Goal: Use online tool/utility: Utilize a website feature to perform a specific function

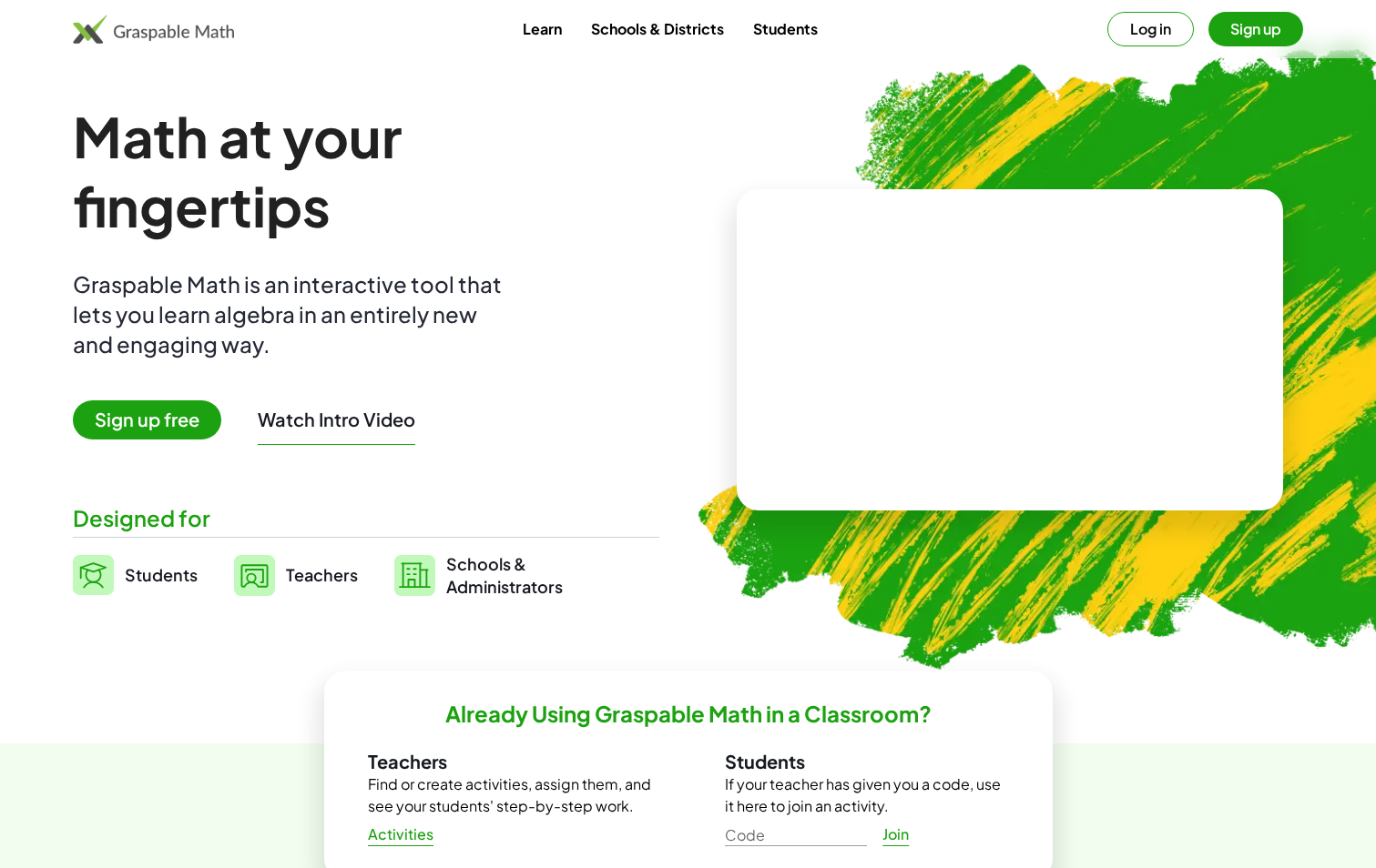
click at [873, 334] on video at bounding box center [1010, 350] width 273 height 137
click at [1011, 327] on div at bounding box center [1013, 332] width 160 height 68
click at [1017, 389] on div at bounding box center [1006, 332] width 311 height 145
click at [895, 309] on div at bounding box center [1006, 332] width 311 height 145
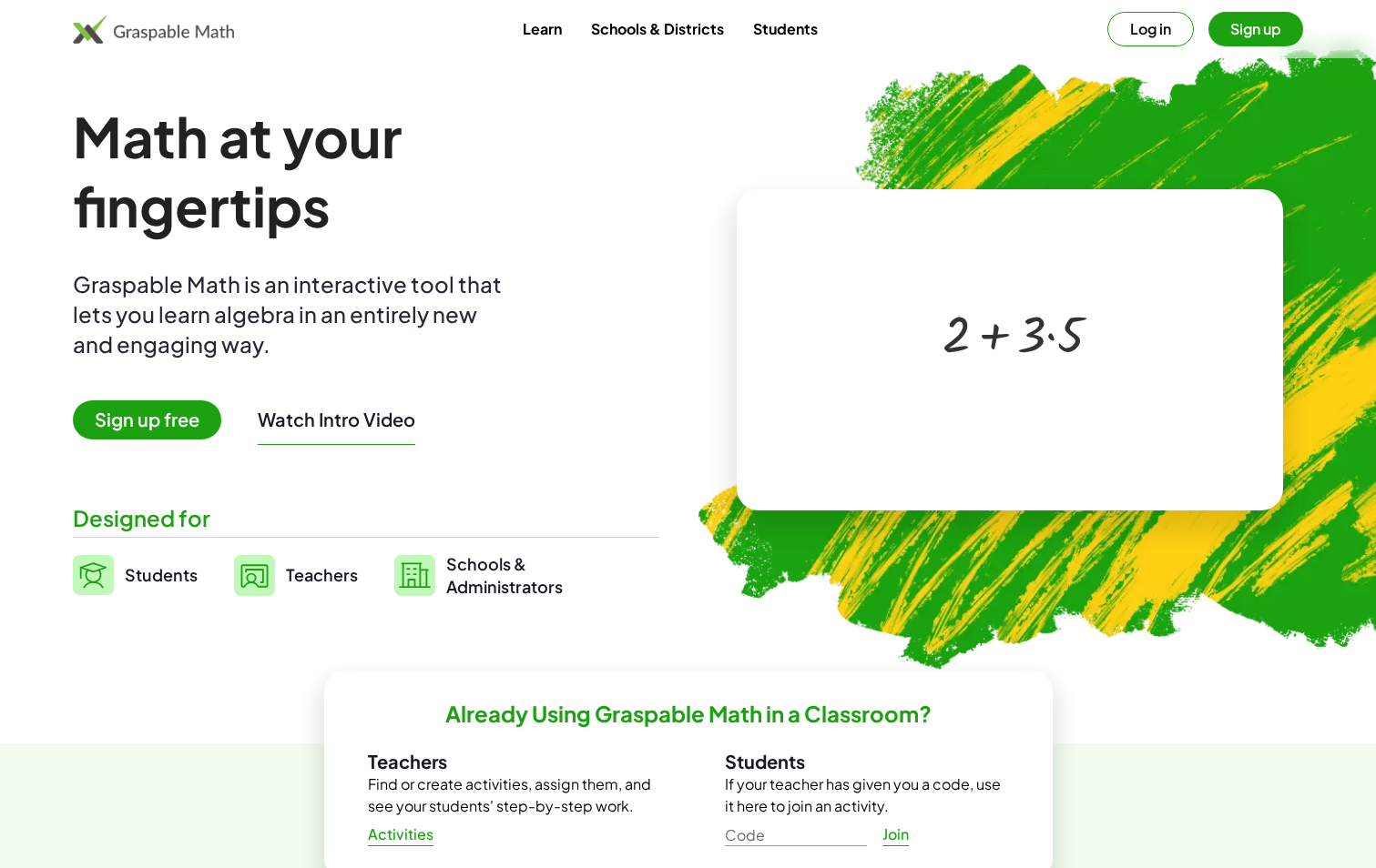
click at [1012, 340] on div at bounding box center [1013, 332] width 160 height 68
click at [148, 25] on img at bounding box center [153, 29] width 161 height 29
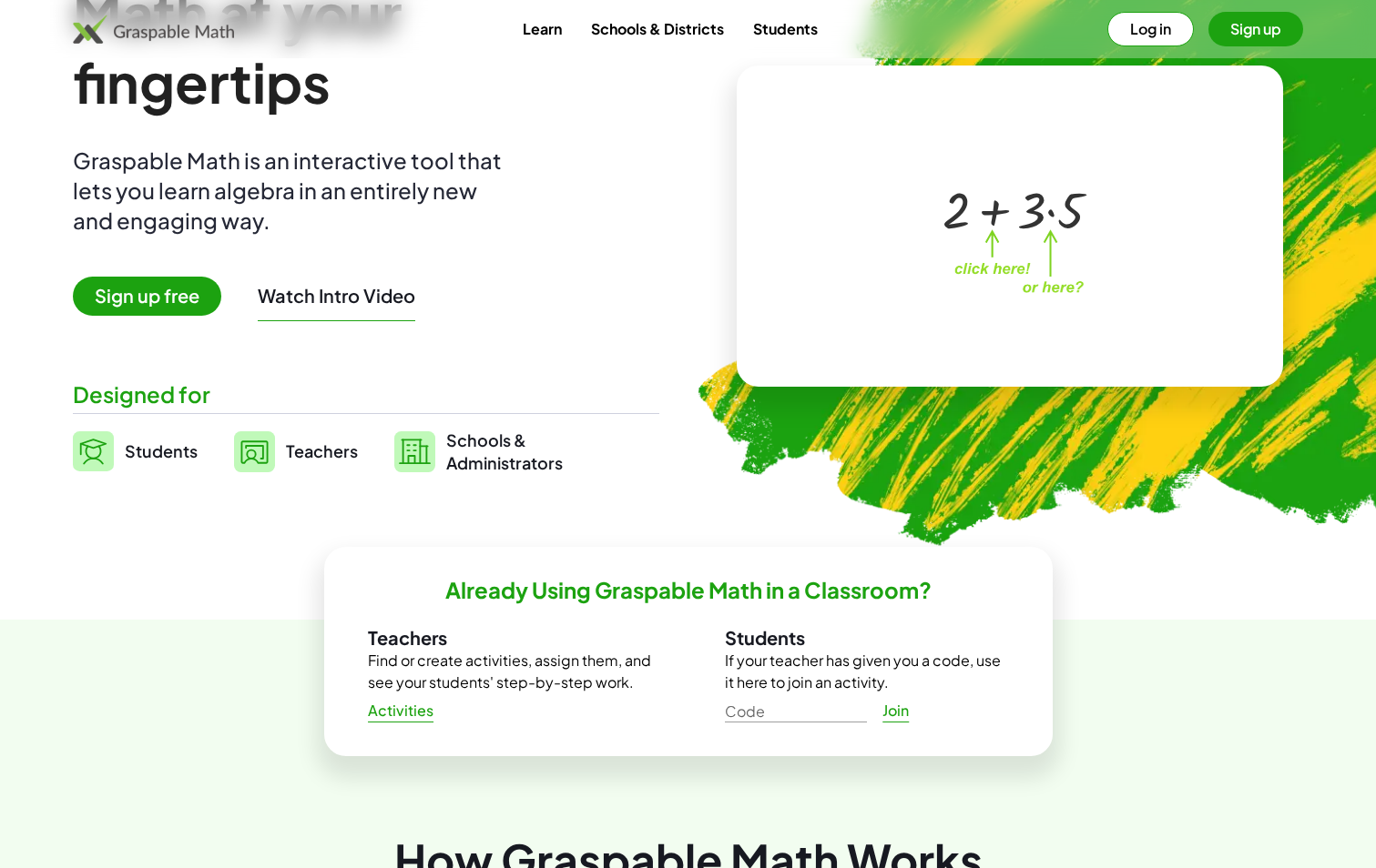
scroll to position [91, 0]
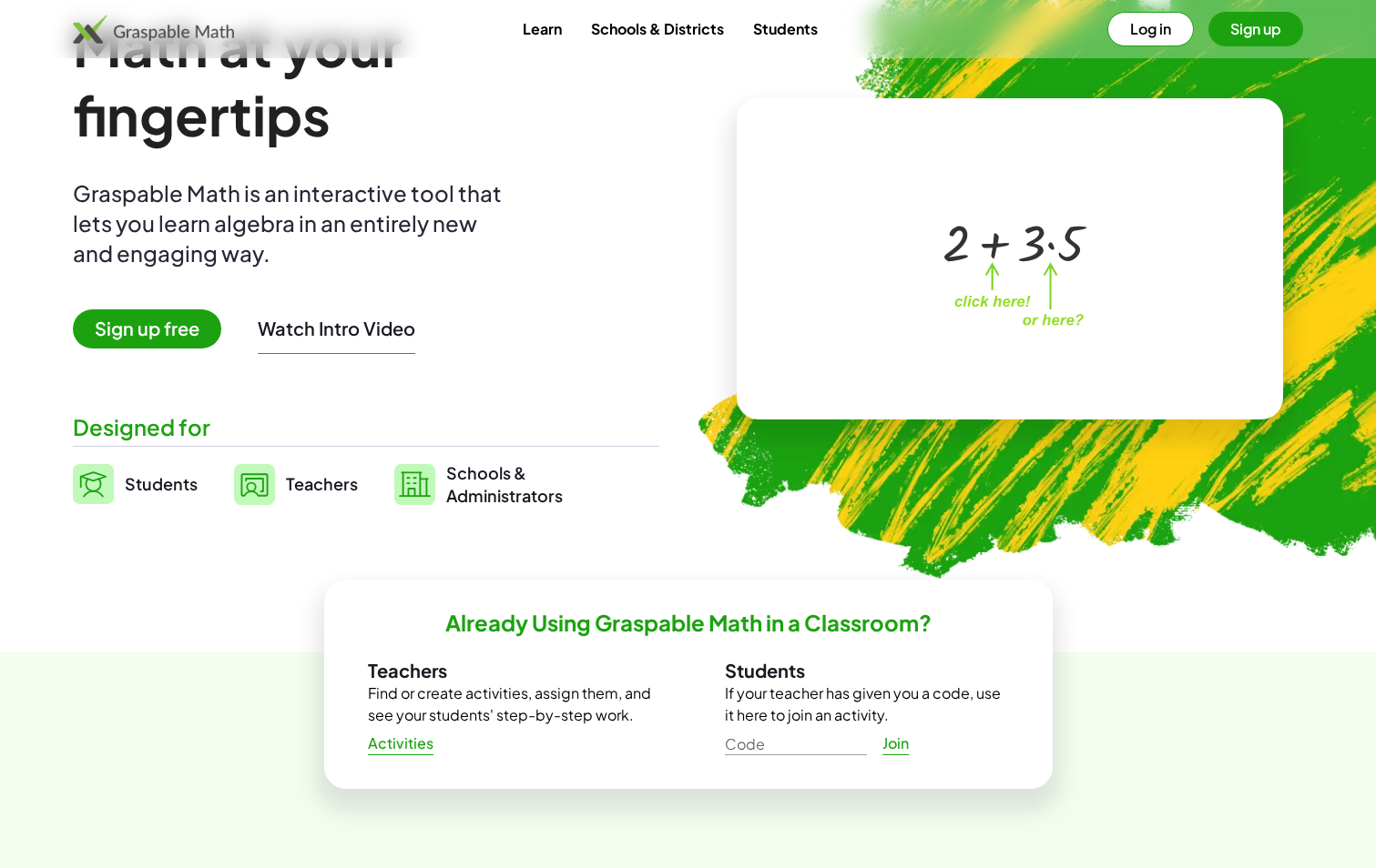
click at [974, 241] on div at bounding box center [1013, 241] width 160 height 68
click at [1182, 164] on div "+ 2 + · 3 · 5 ×" at bounding box center [1010, 259] width 547 height 322
click at [128, 492] on span "Students" at bounding box center [161, 484] width 73 height 21
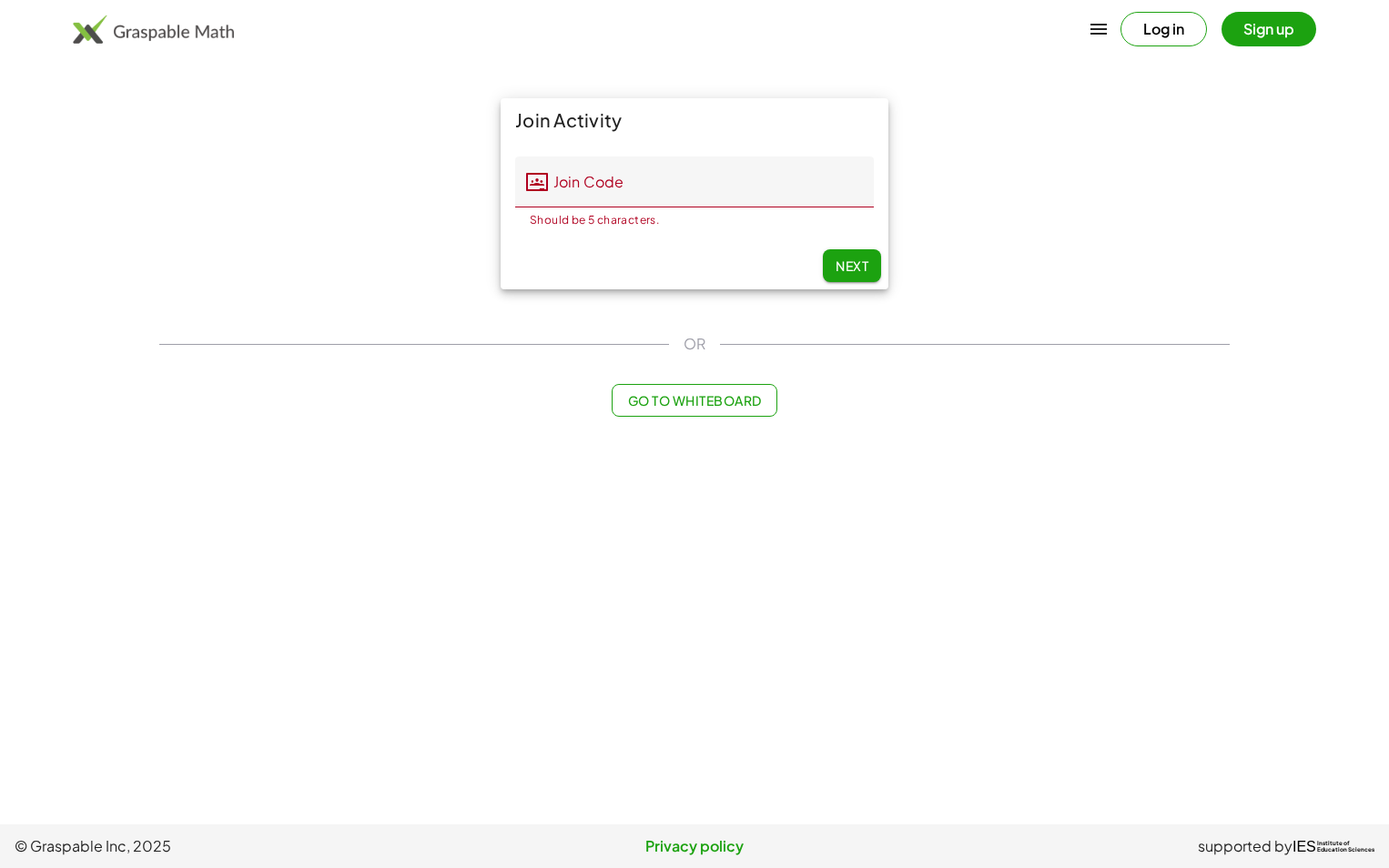
click at [948, 333] on div "OR" at bounding box center [694, 344] width 1070 height 22
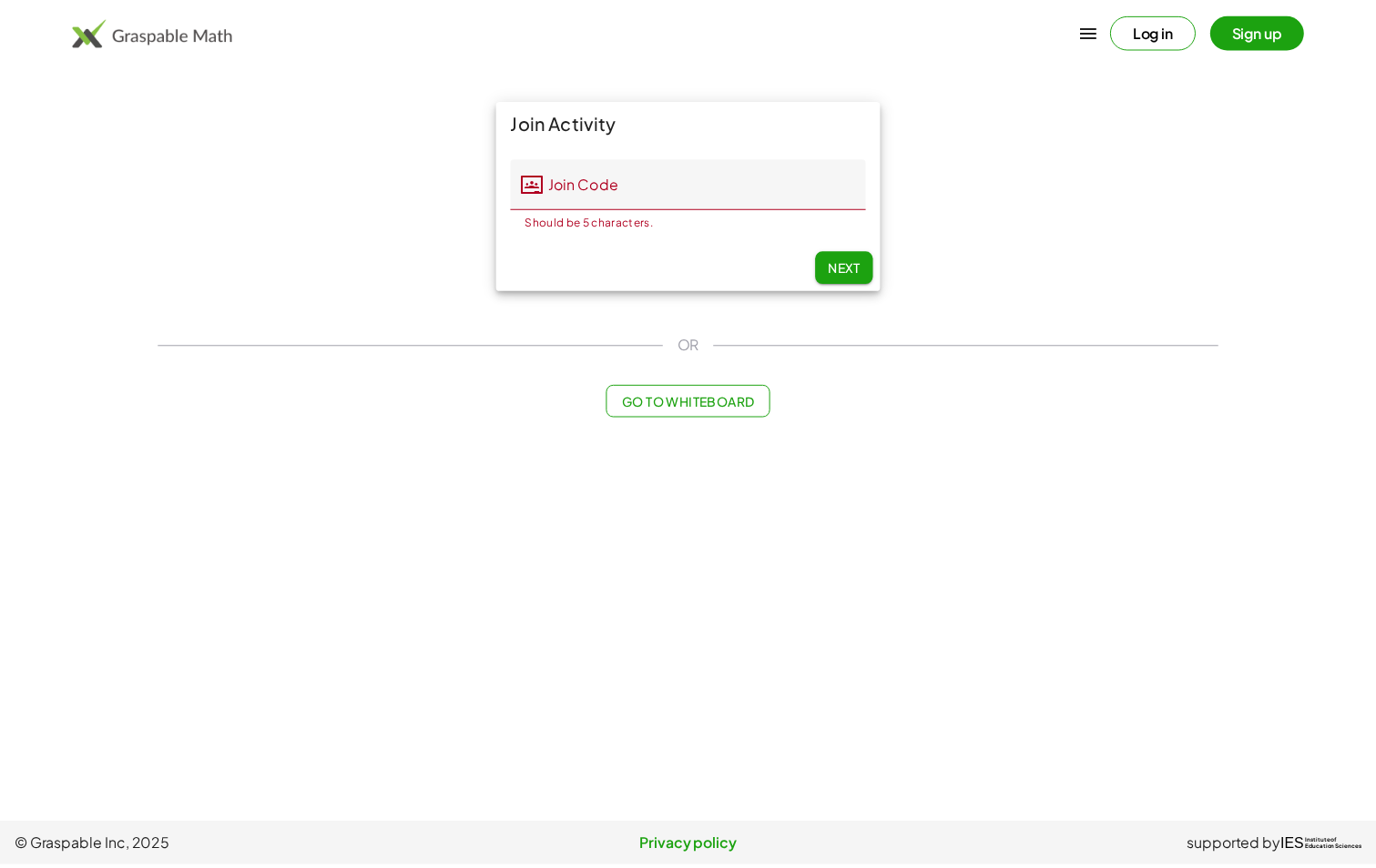
scroll to position [91, 0]
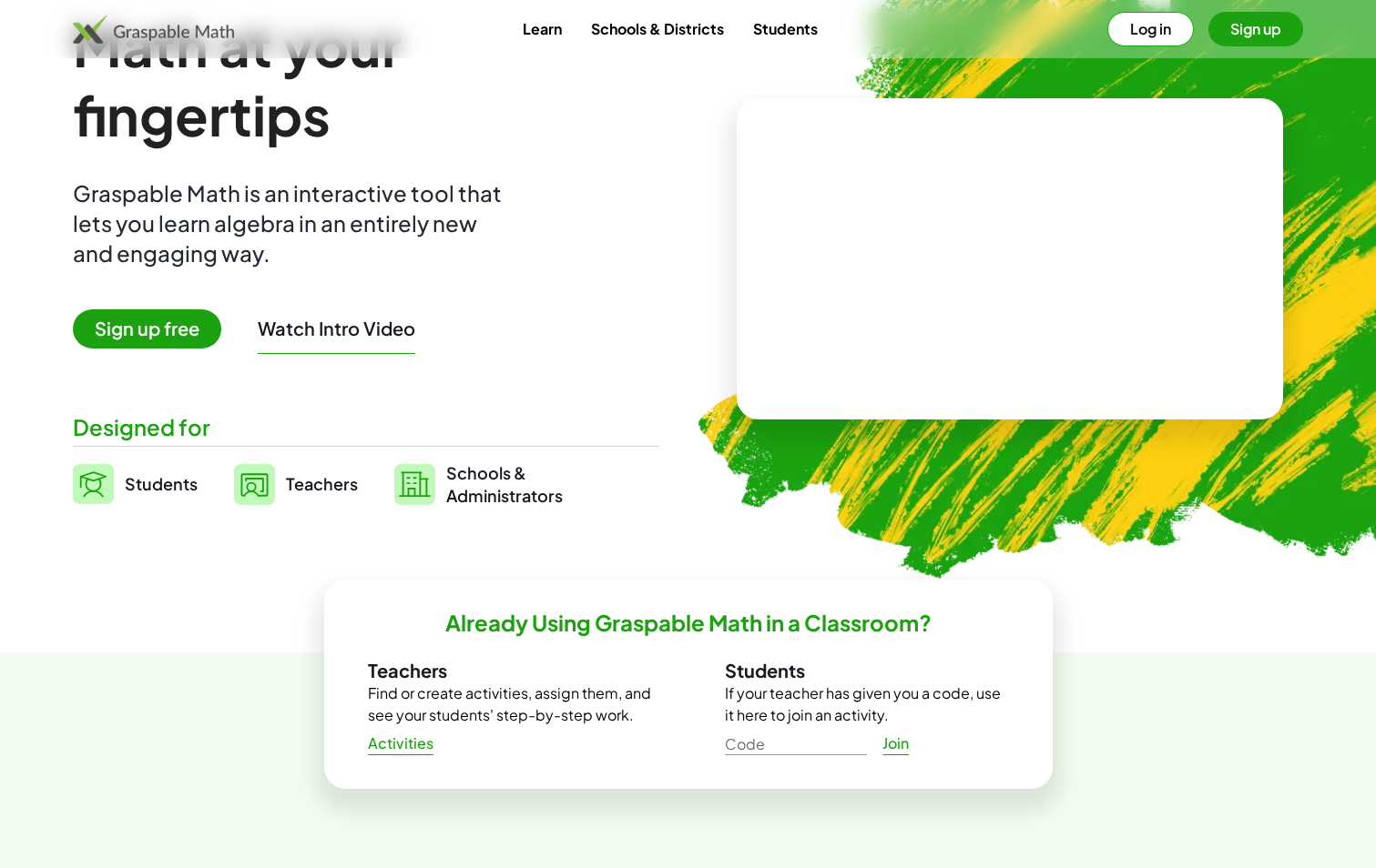
click at [1129, 191] on video at bounding box center [1010, 259] width 273 height 137
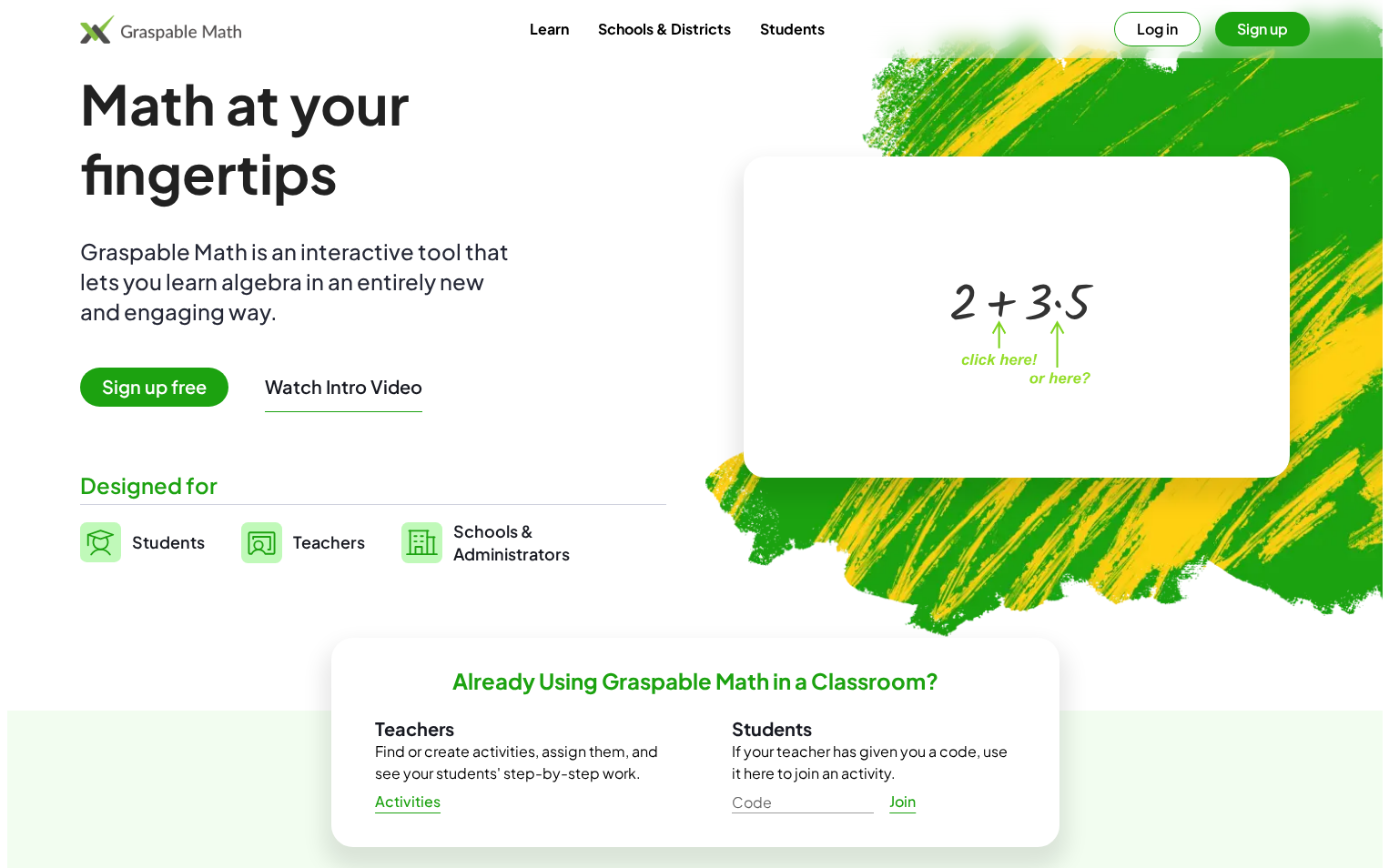
scroll to position [0, 0]
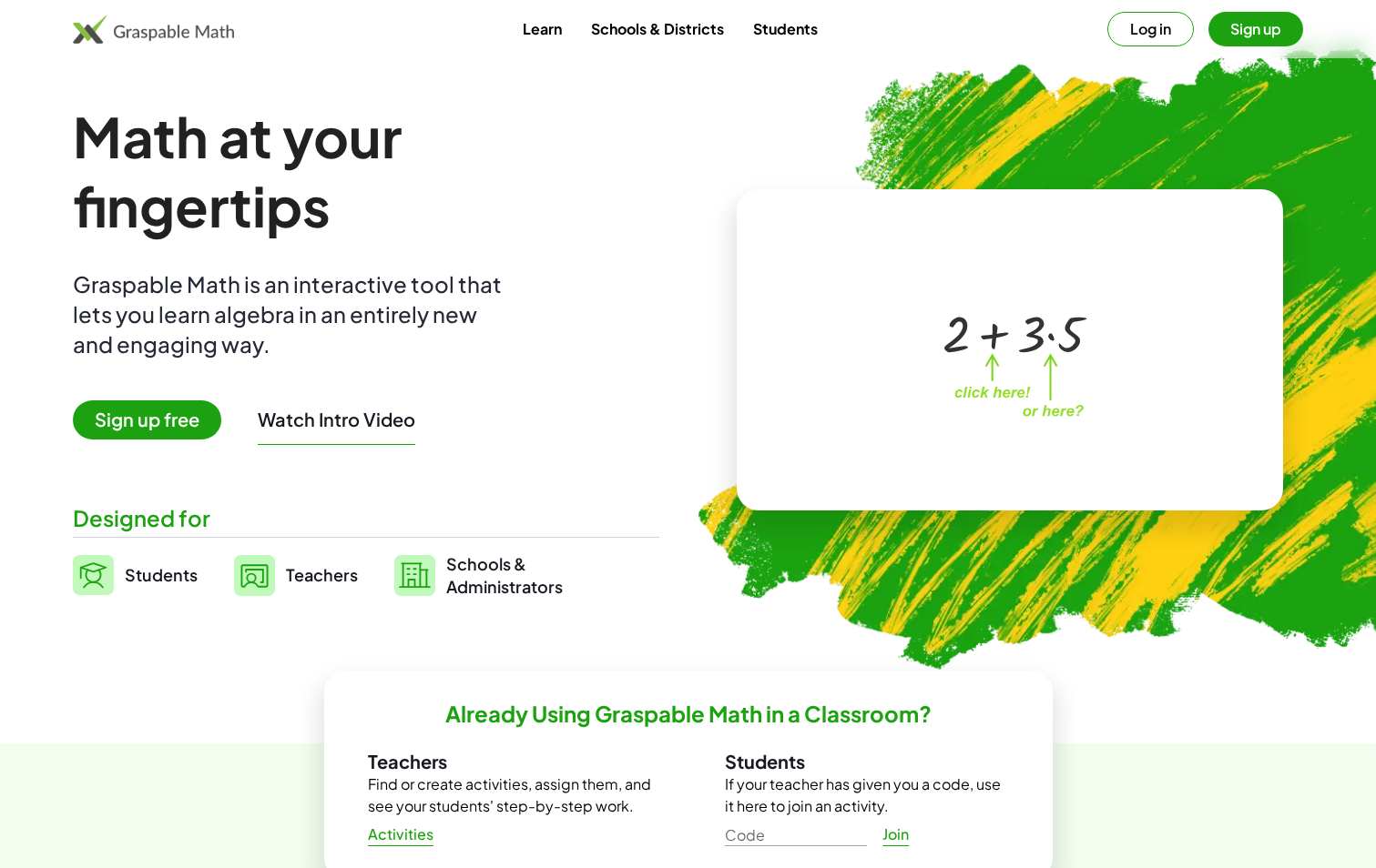
click at [145, 419] on span "Sign up free" at bounding box center [146, 419] width 148 height 39
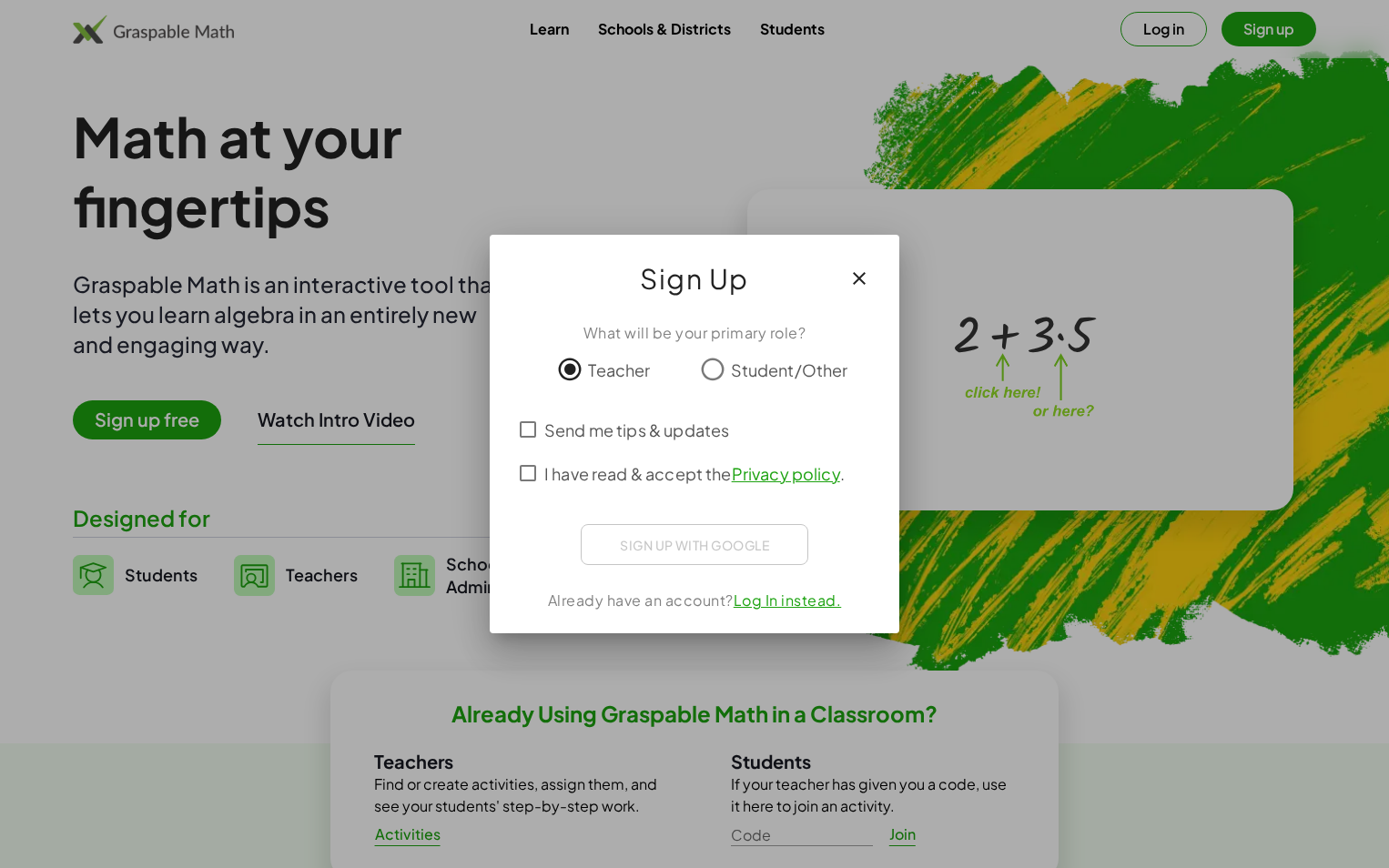
click at [548, 486] on label "I have read & accept the Privacy policy ." at bounding box center [694, 473] width 300 height 44
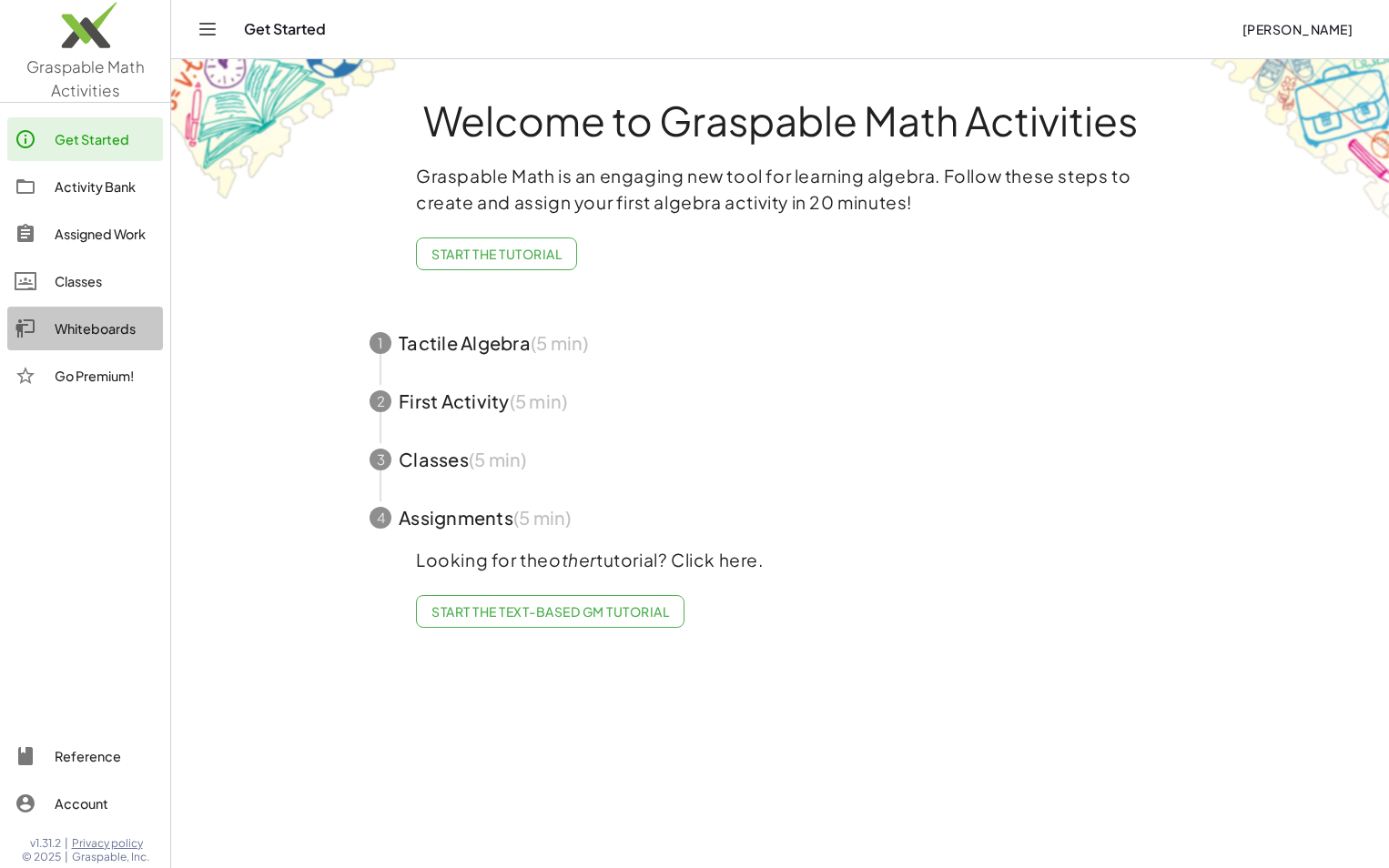
click at [88, 334] on div "Whiteboards" at bounding box center [105, 328] width 101 height 22
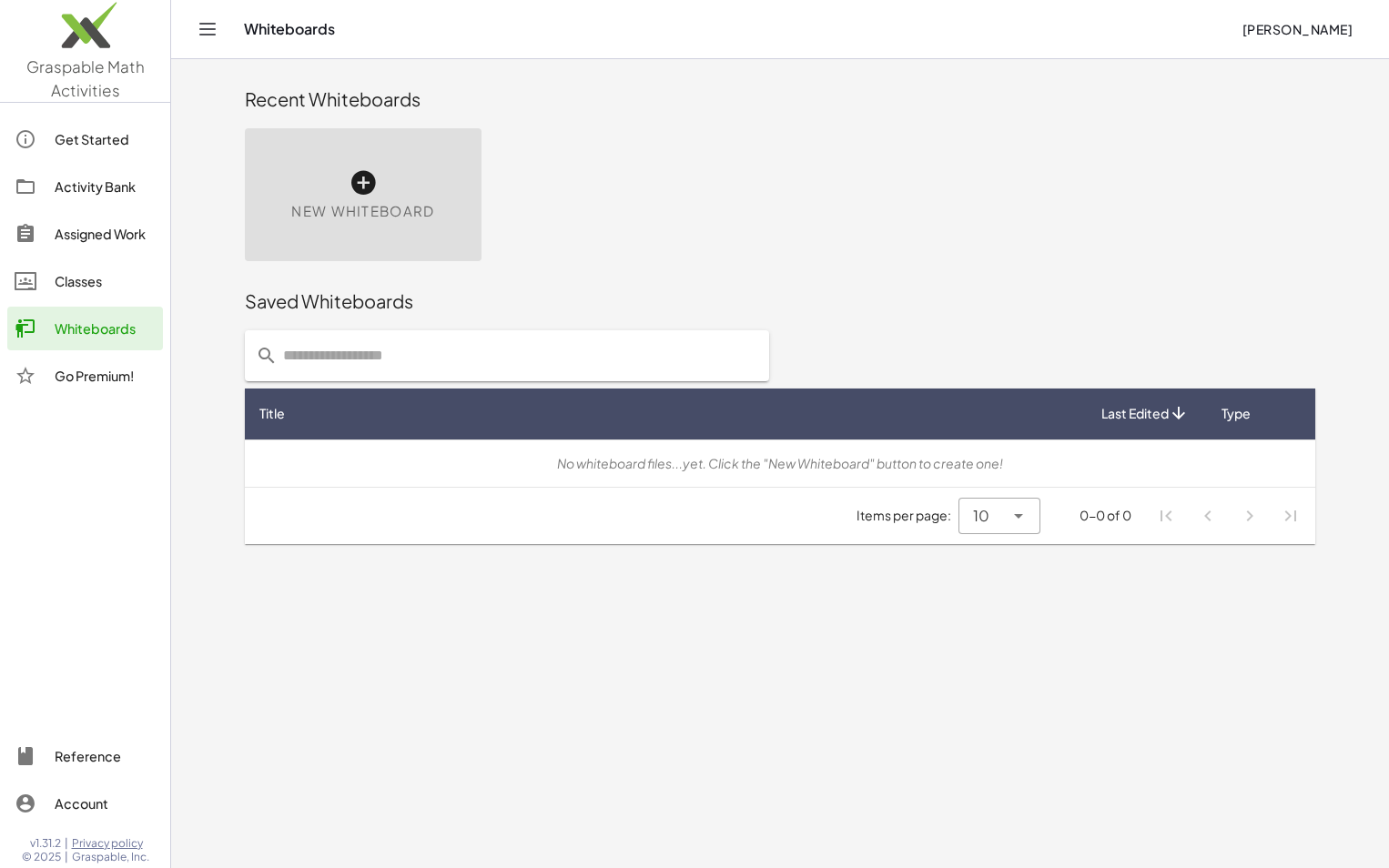
click at [357, 183] on icon at bounding box center [363, 183] width 29 height 29
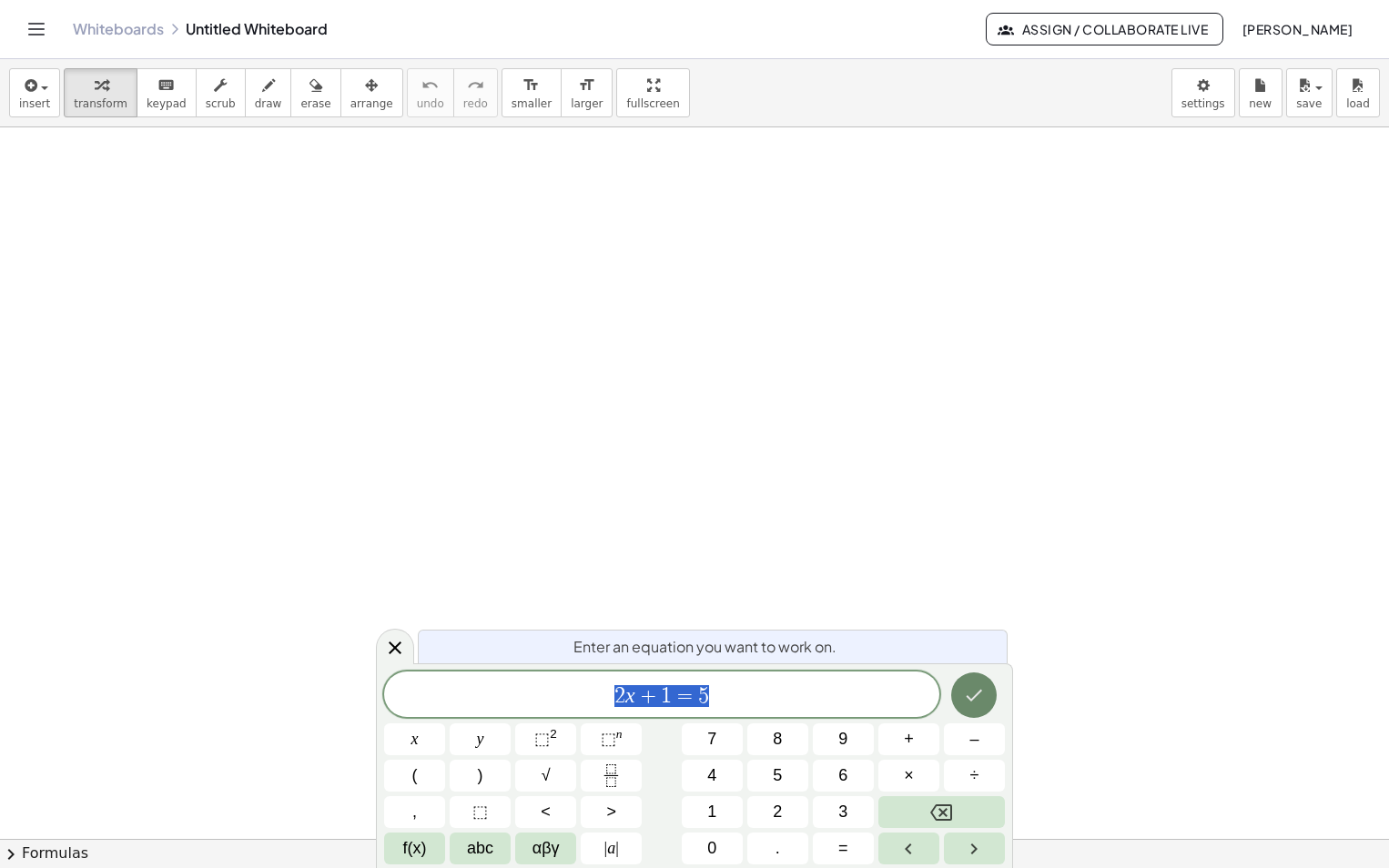
click at [958, 689] on button "Done" at bounding box center [973, 695] width 46 height 46
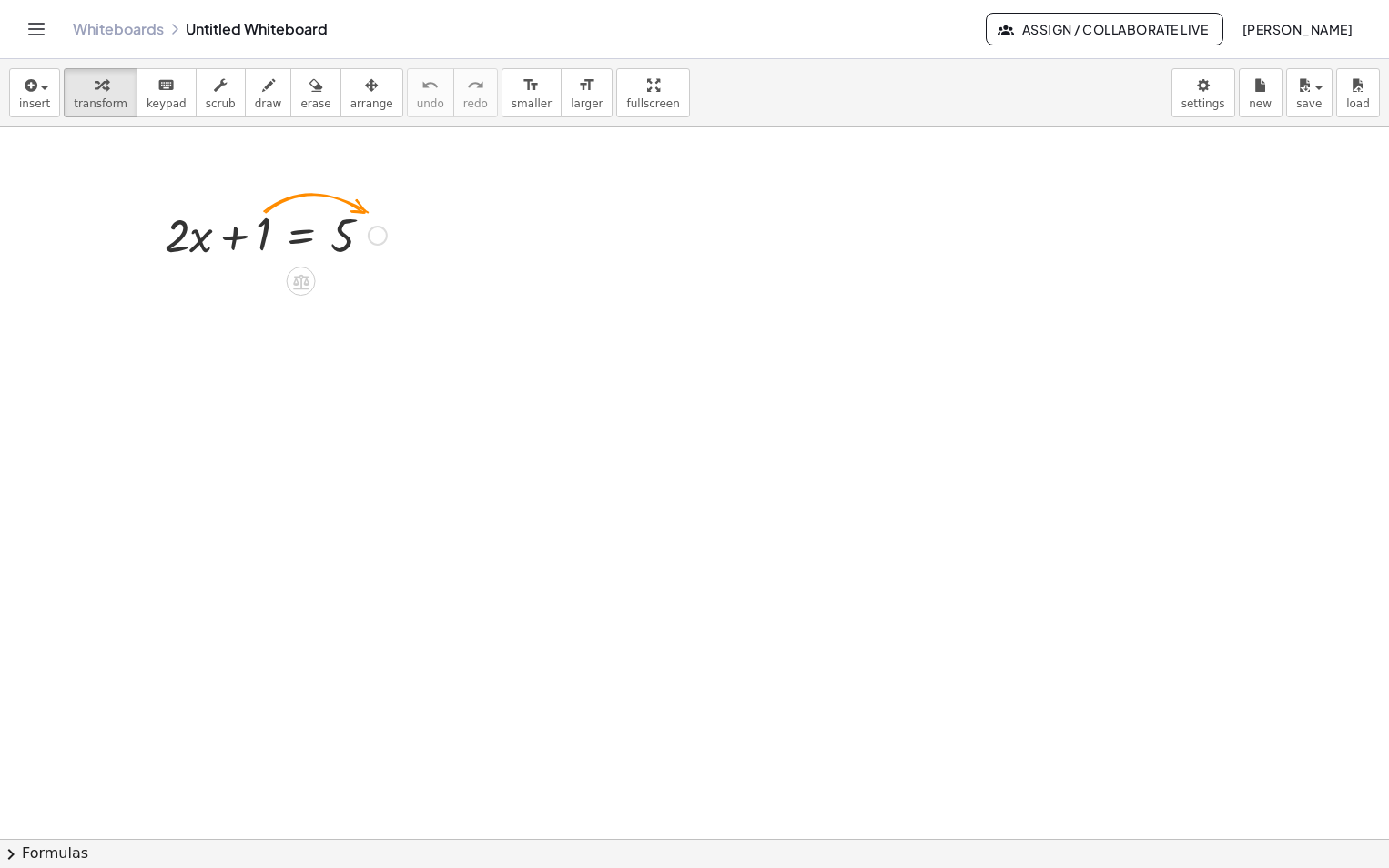
click at [374, 233] on div at bounding box center [378, 235] width 20 height 20
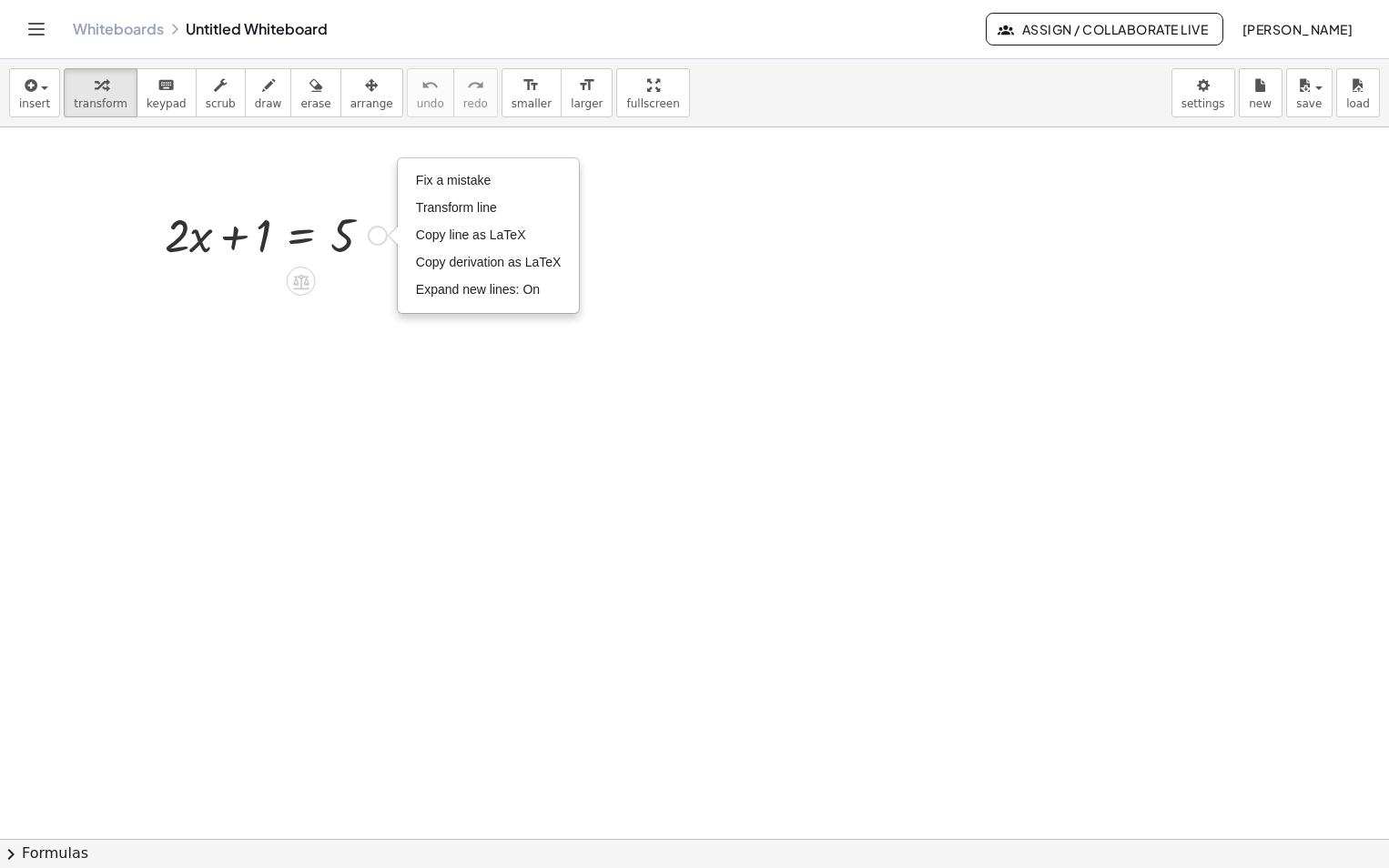
click at [278, 233] on div at bounding box center [276, 234] width 240 height 62
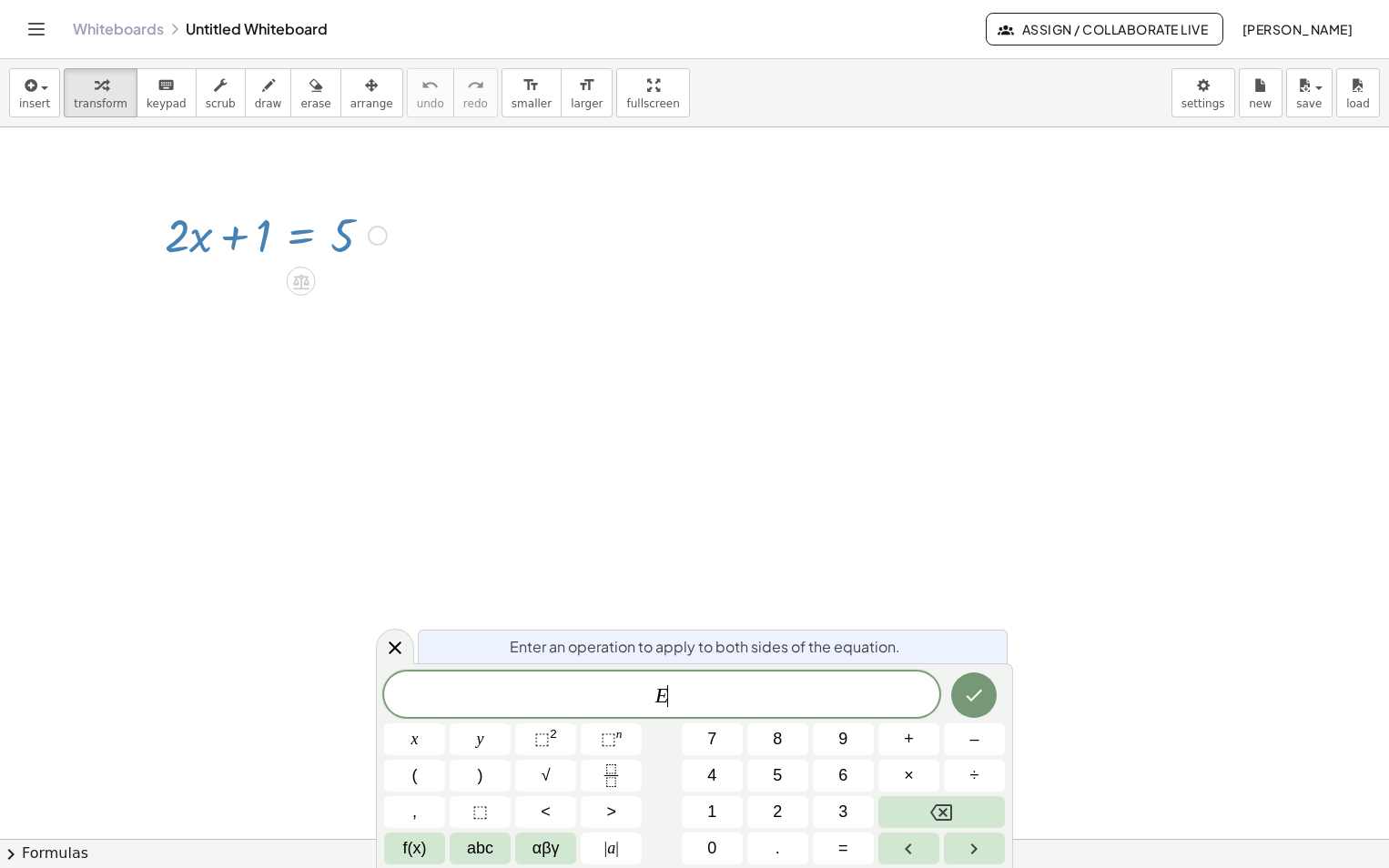
click at [253, 233] on div at bounding box center [276, 234] width 240 height 62
click at [390, 647] on icon at bounding box center [395, 648] width 22 height 22
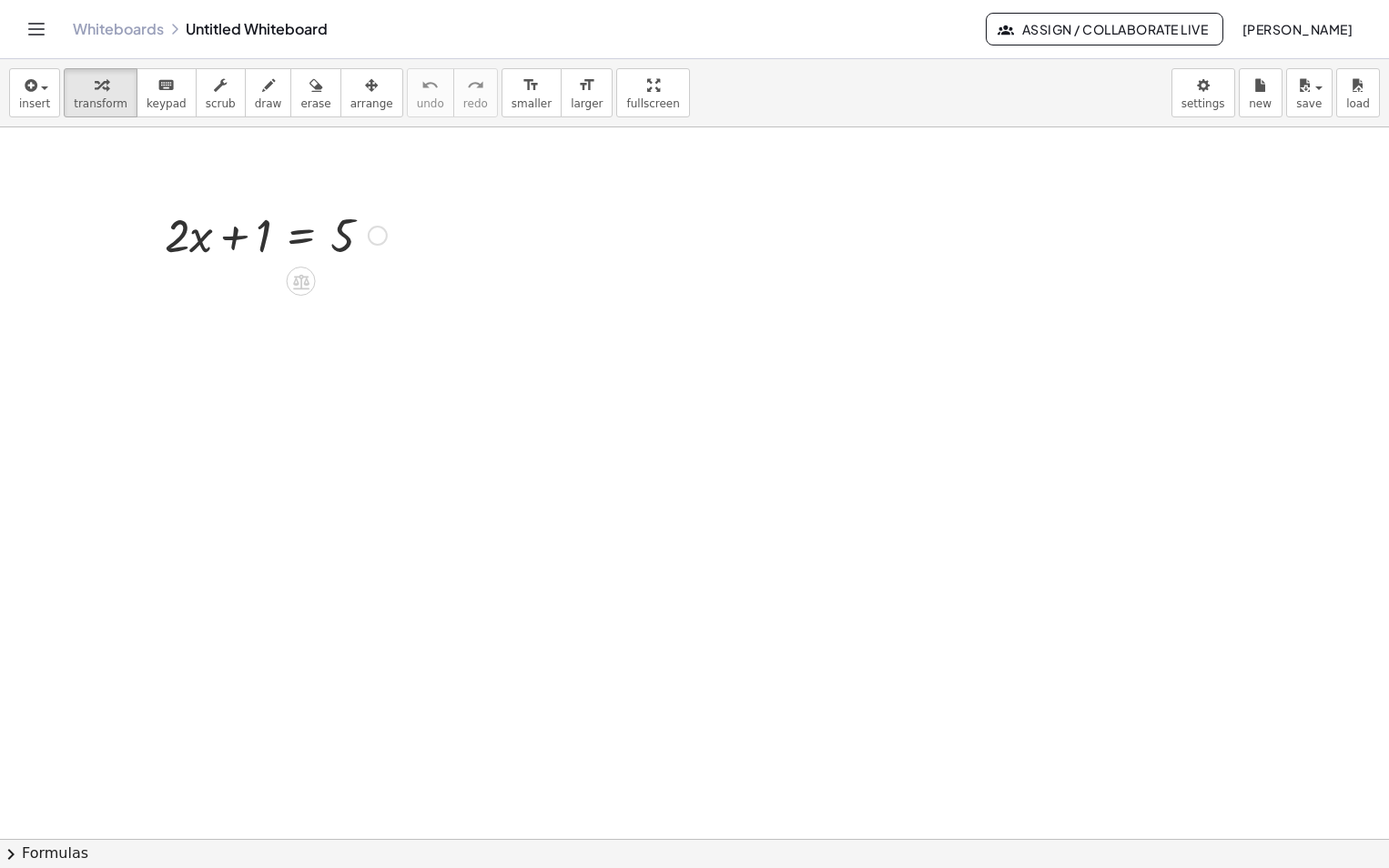
click at [382, 237] on div "Fix a mistake Transform line Copy line as LaTeX Copy derivation as LaTeX Expand…" at bounding box center [378, 235] width 20 height 20
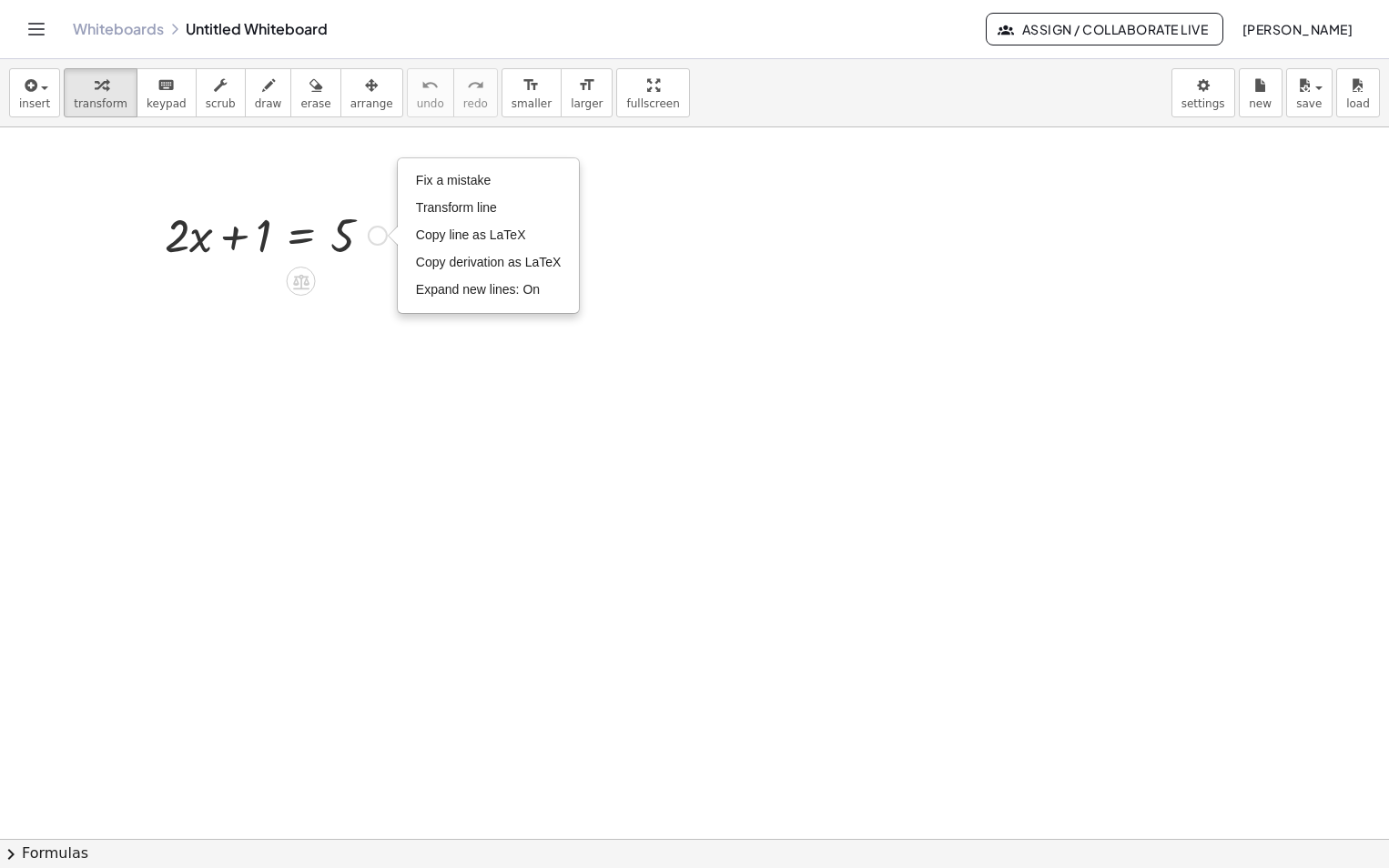
drag, startPoint x: 327, startPoint y: 231, endPoint x: 264, endPoint y: 232, distance: 63.0
click at [326, 231] on div at bounding box center [276, 234] width 240 height 62
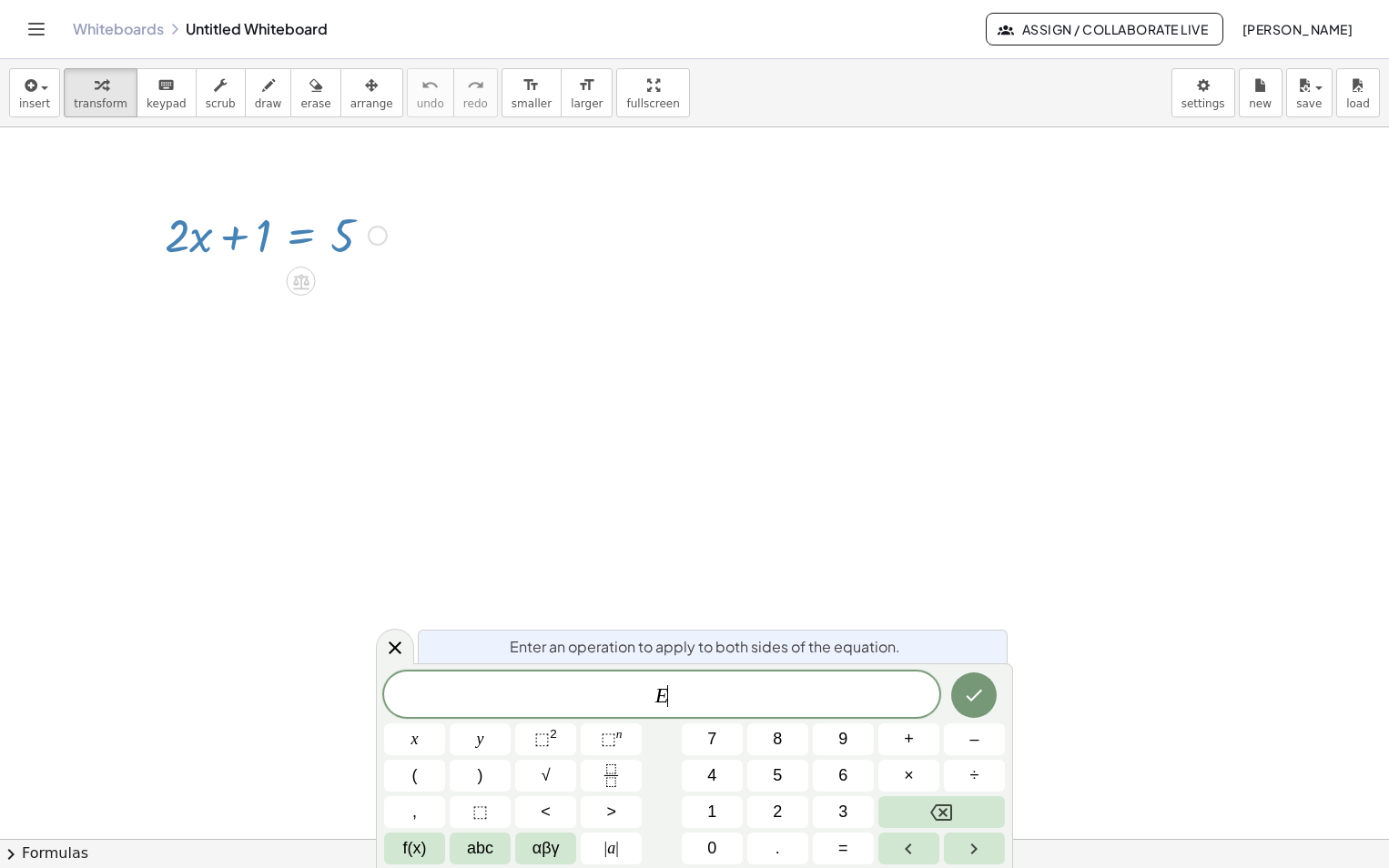
click at [263, 233] on div at bounding box center [276, 234] width 240 height 62
click at [299, 280] on icon at bounding box center [301, 282] width 19 height 19
click at [309, 330] on div at bounding box center [694, 840] width 1389 height 1424
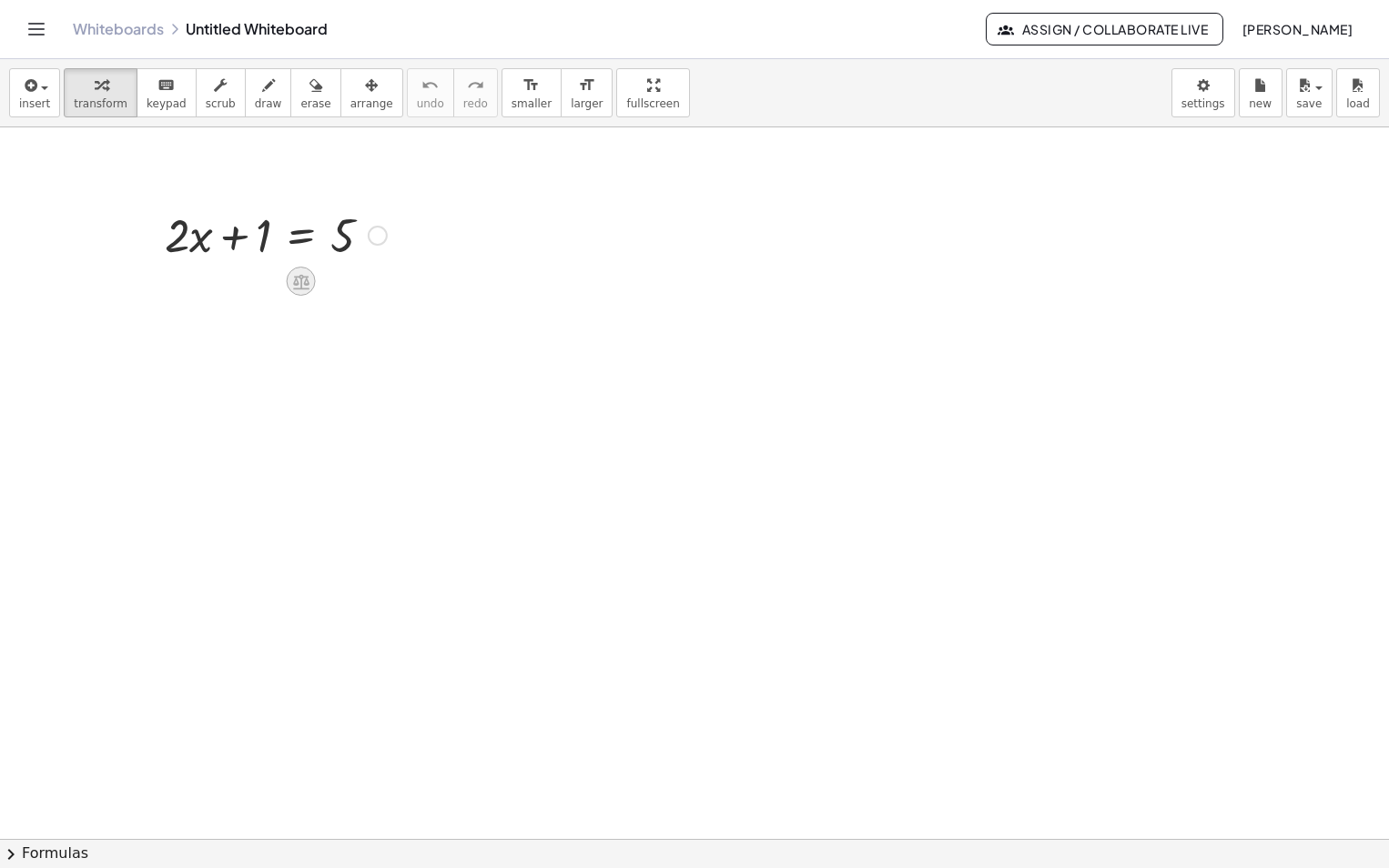
drag, startPoint x: 285, startPoint y: 276, endPoint x: 302, endPoint y: 294, distance: 24.8
click at [302, 294] on div at bounding box center [301, 281] width 29 height 29
click at [266, 281] on span "−" at bounding box center [264, 281] width 11 height 26
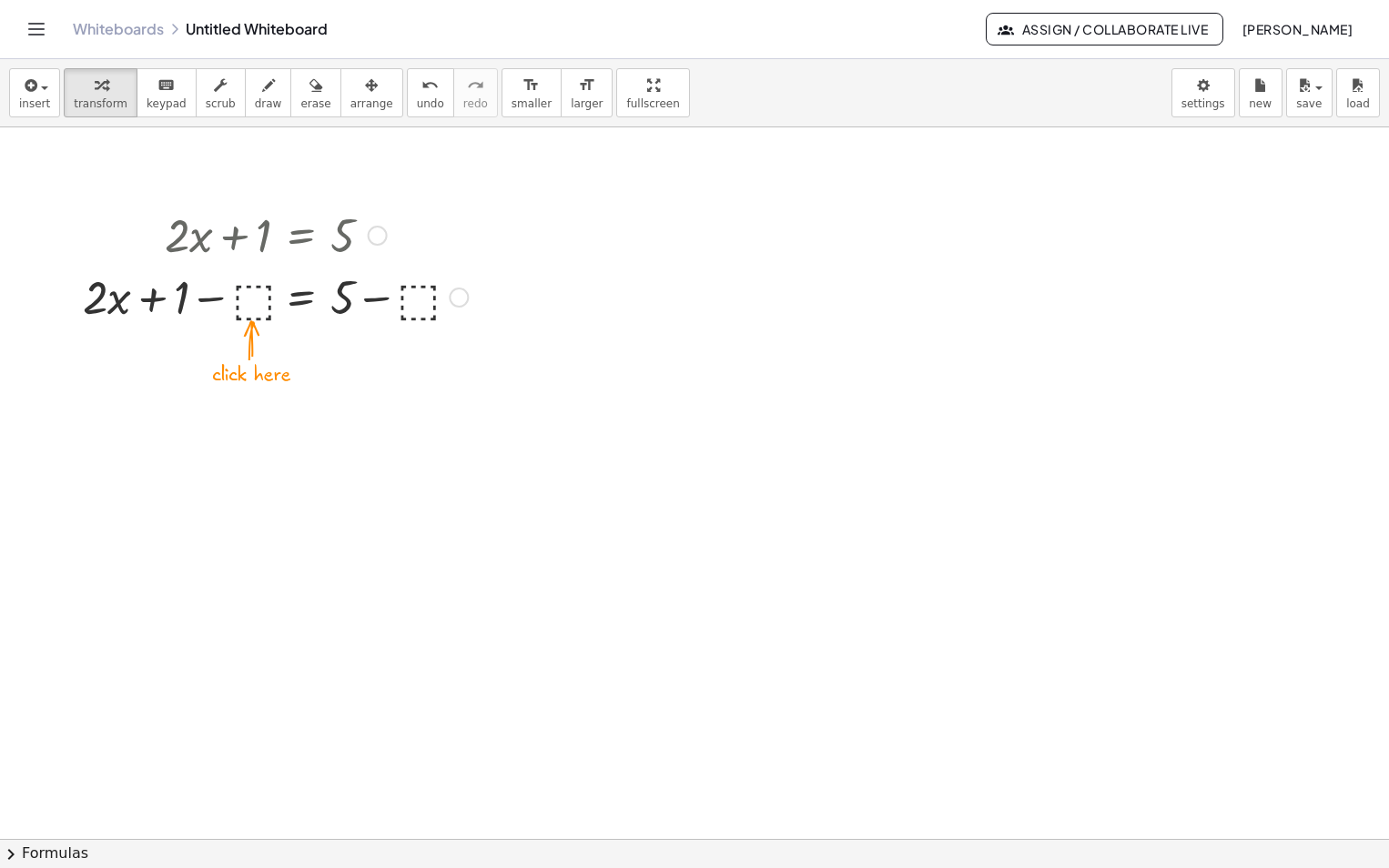
click at [246, 298] on div at bounding box center [275, 295] width 403 height 62
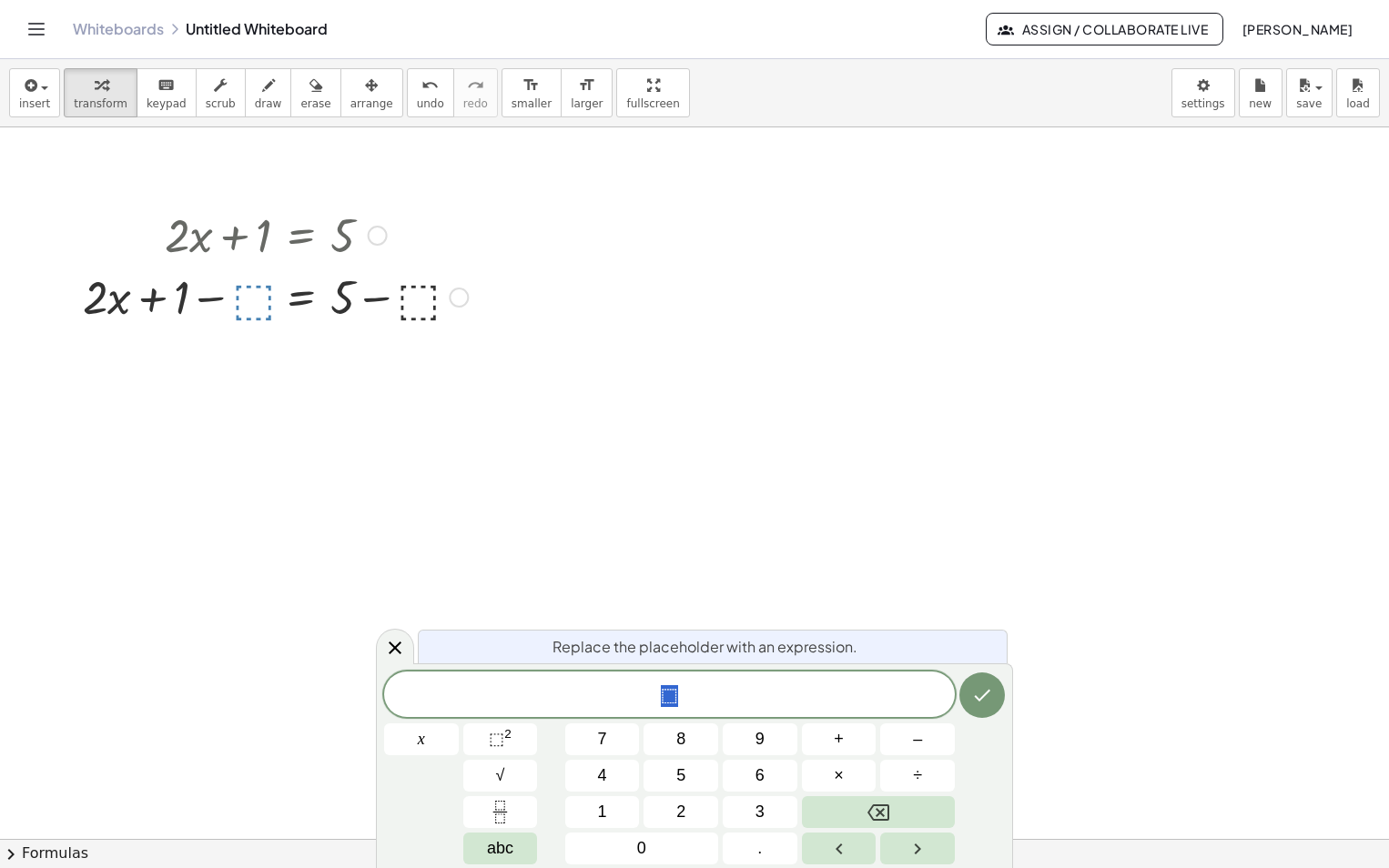
click at [186, 308] on div at bounding box center [275, 295] width 403 height 62
click at [595, 812] on button "1" at bounding box center [602, 812] width 75 height 32
click at [980, 706] on button "Done" at bounding box center [981, 695] width 46 height 46
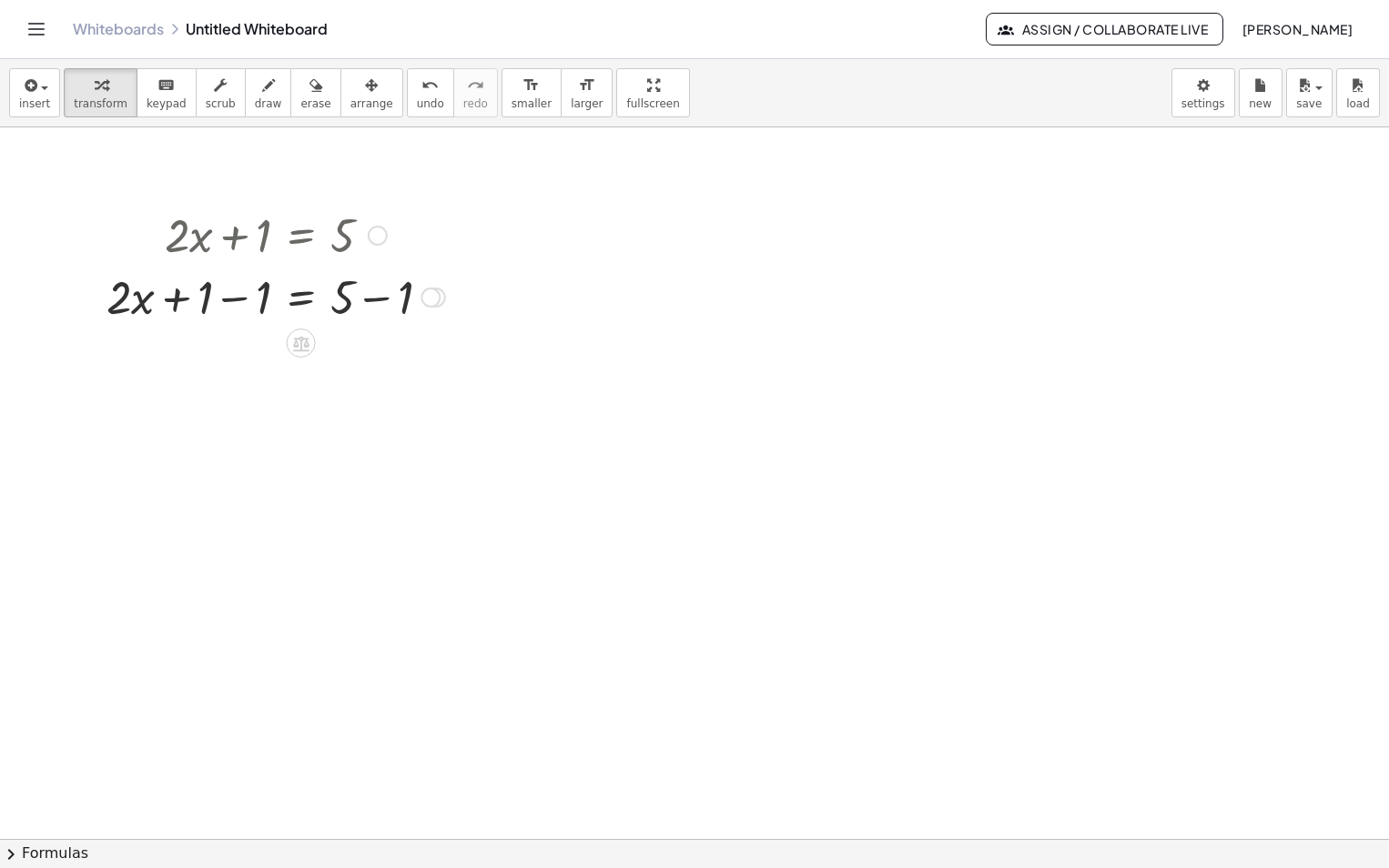
click at [437, 297] on div at bounding box center [430, 297] width 20 height 20
click at [494, 254] on span "Transform line" at bounding box center [509, 256] width 81 height 15
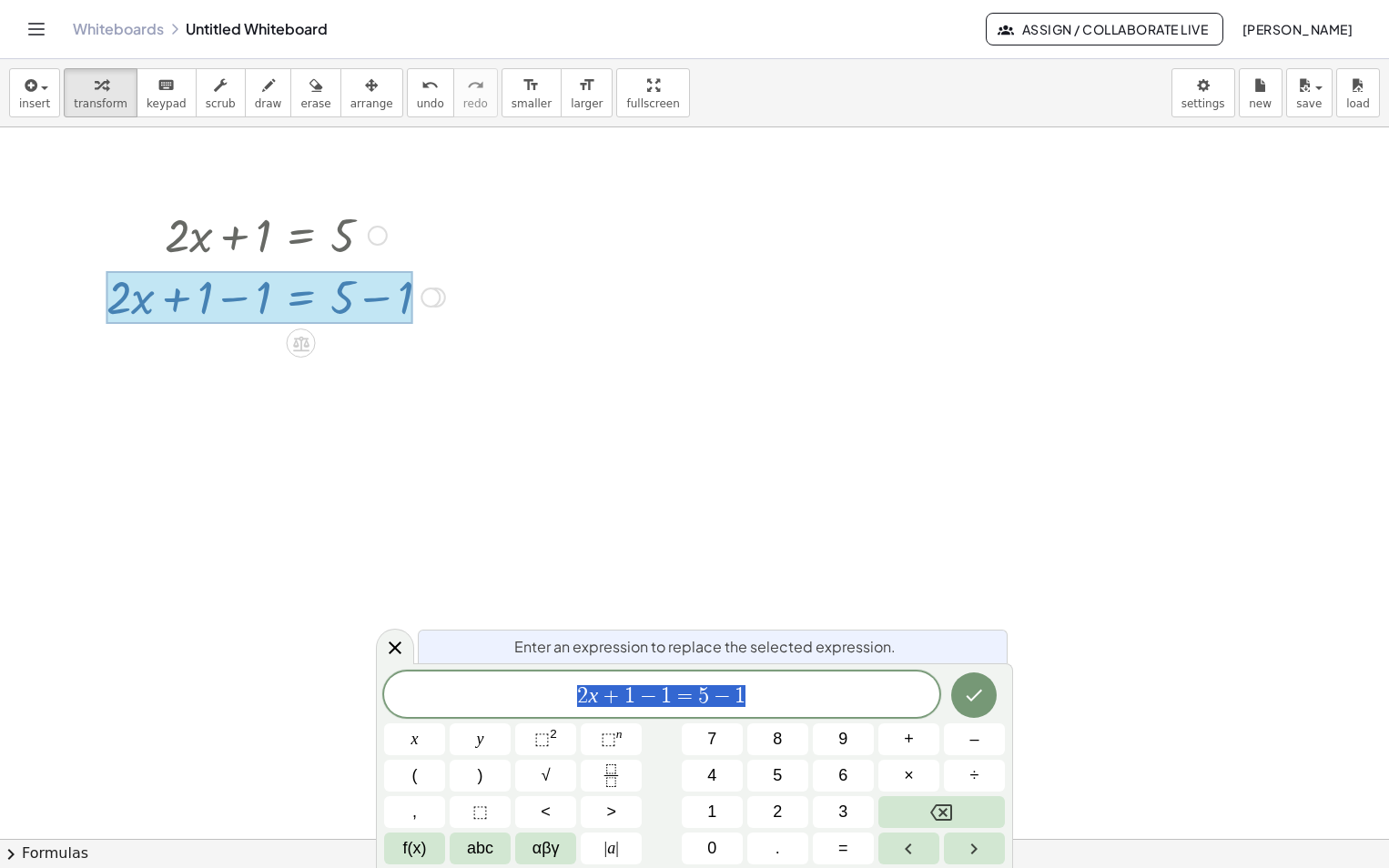
drag, startPoint x: 492, startPoint y: 441, endPoint x: 533, endPoint y: 445, distance: 41.2
click at [496, 441] on div at bounding box center [694, 840] width 1389 height 1424
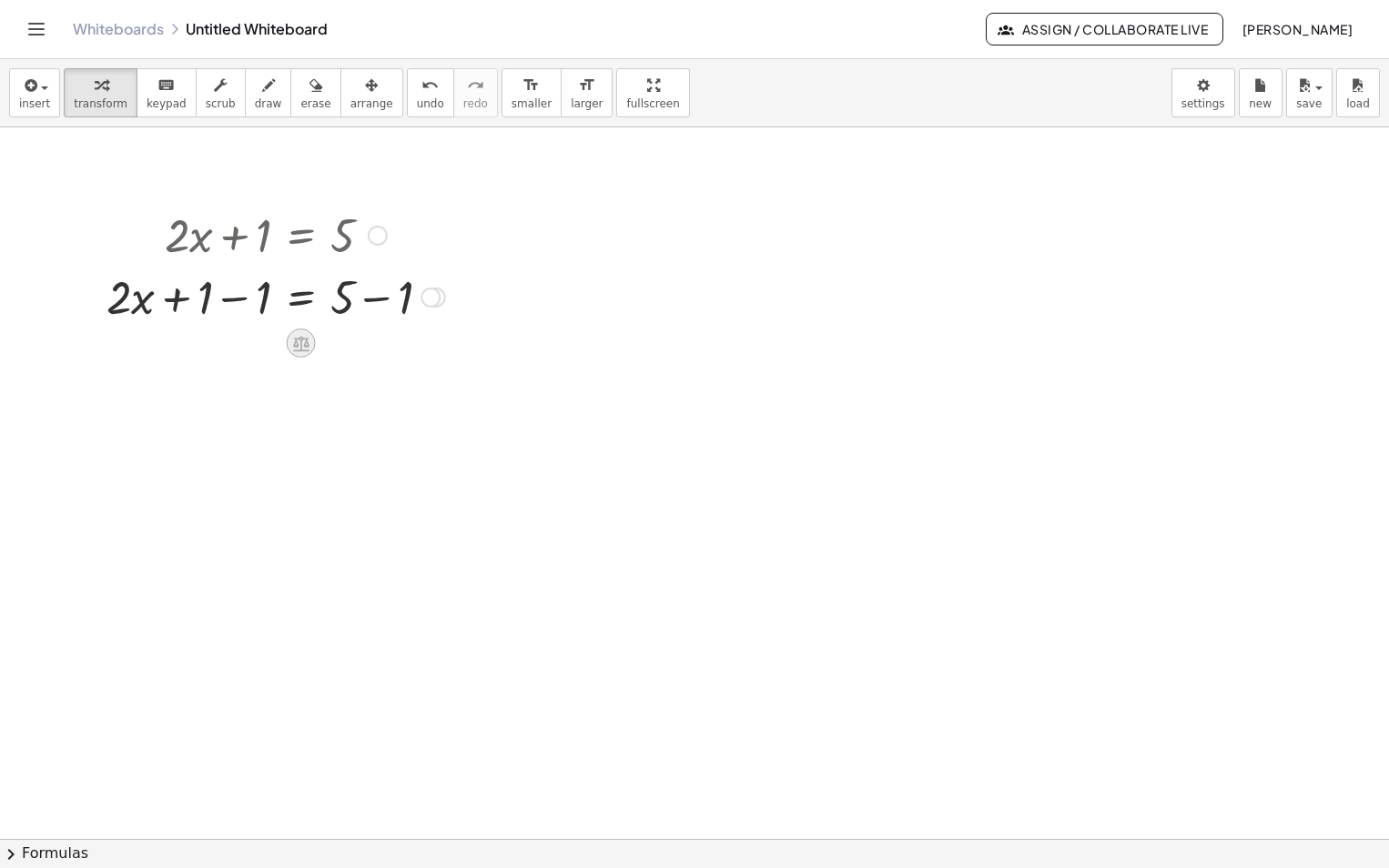
click at [313, 343] on div at bounding box center [301, 343] width 29 height 29
